Goal: Information Seeking & Learning: Find specific fact

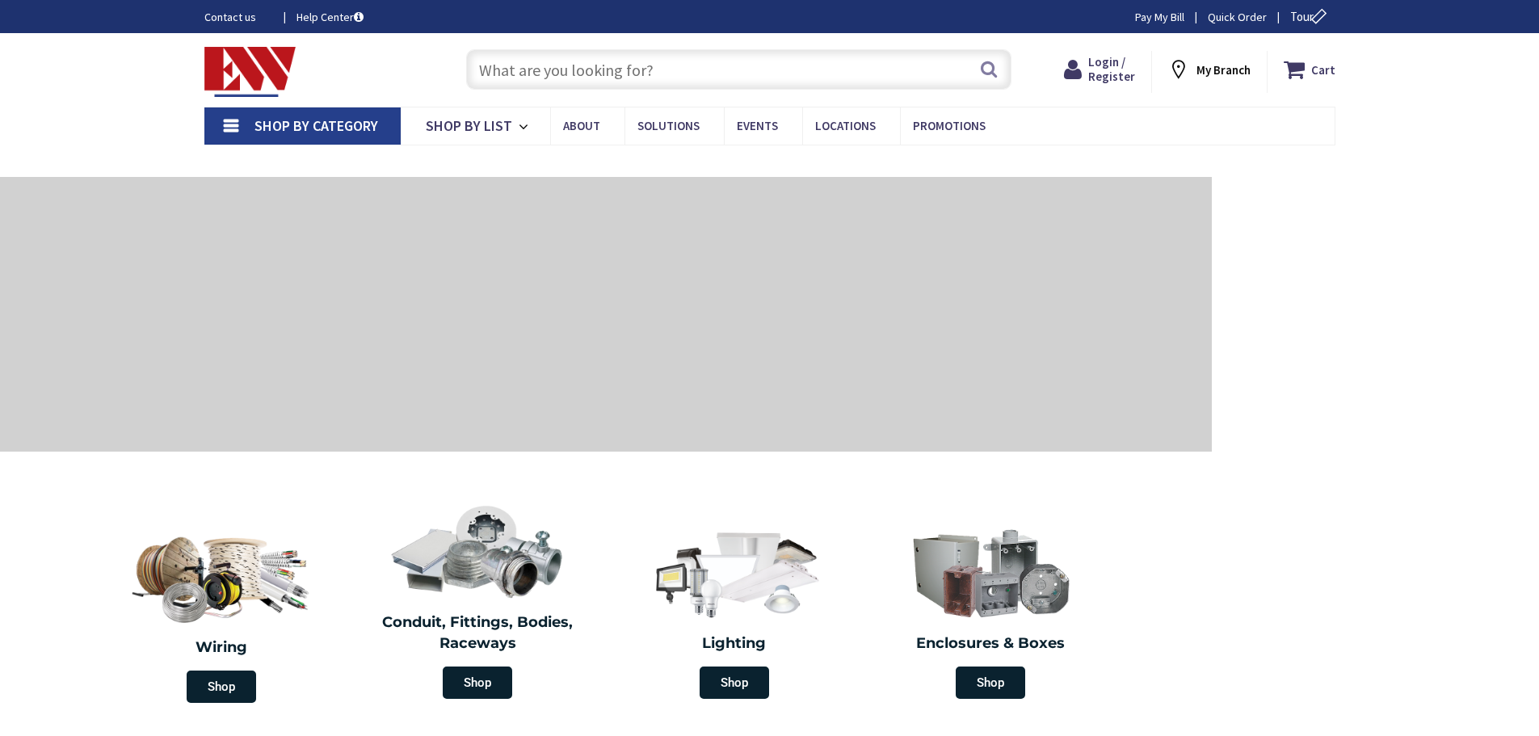
click at [613, 67] on input "text" at bounding box center [738, 69] width 545 height 40
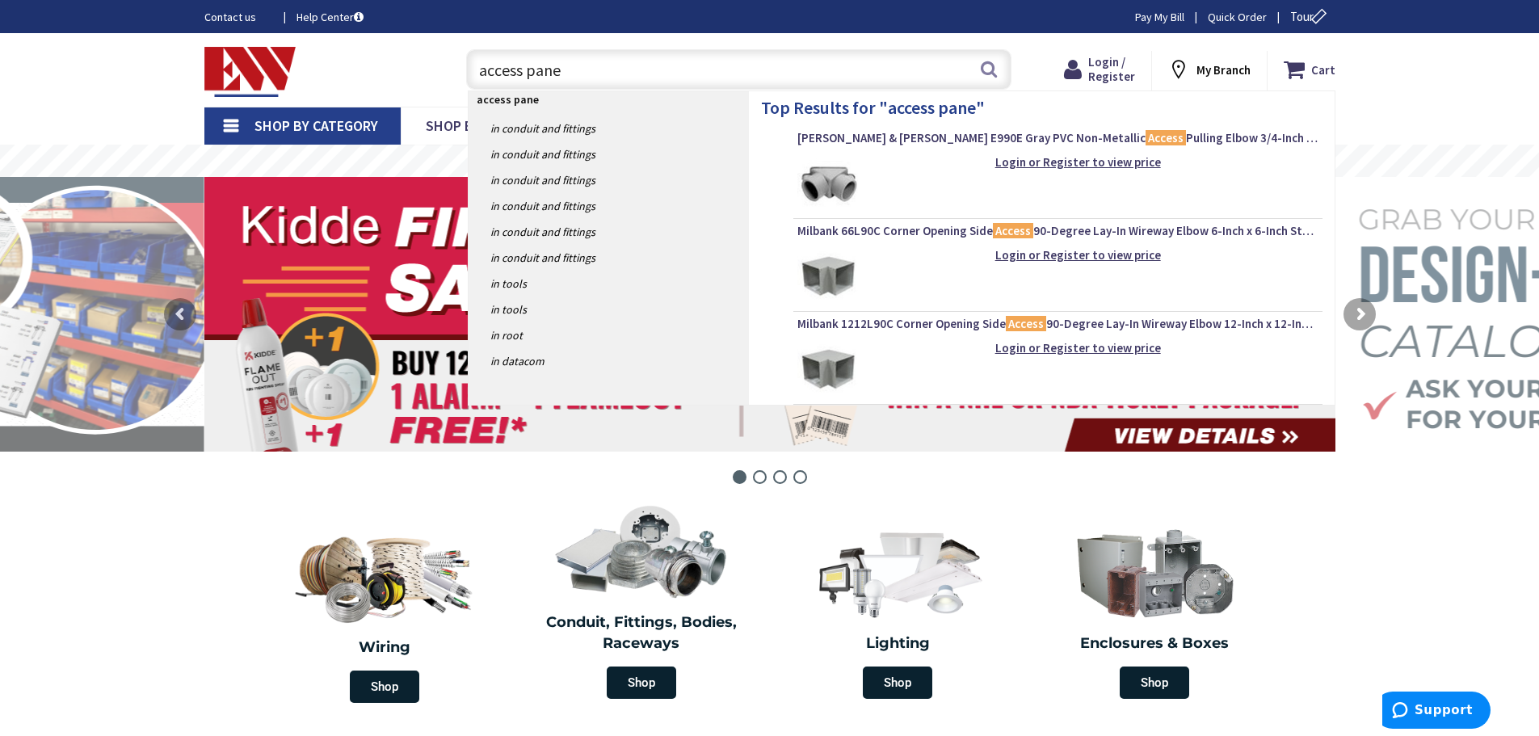
type input "access panel"
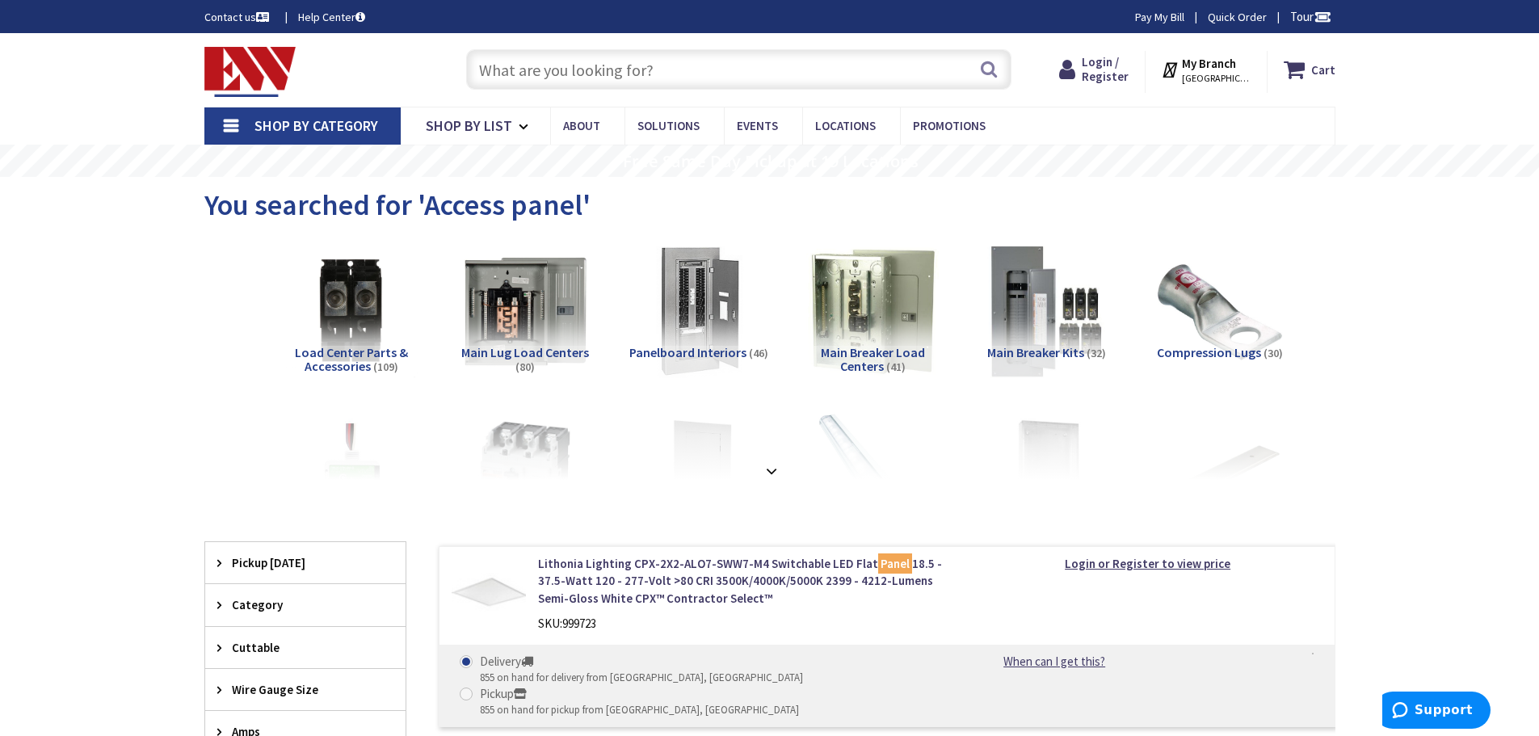
click at [595, 68] on input "text" at bounding box center [738, 69] width 545 height 40
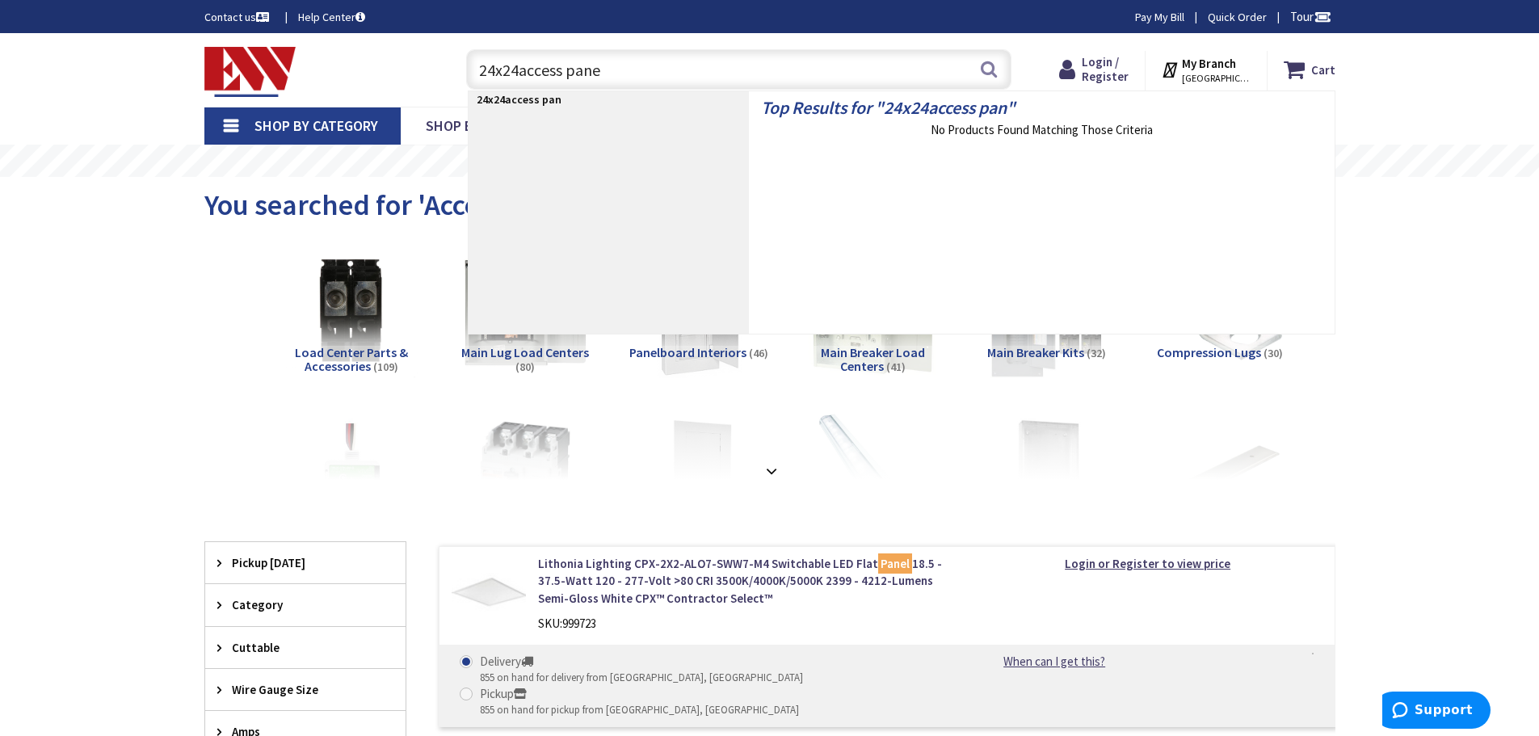
type input "24x24access panel"
